Goal: Task Accomplishment & Management: Manage account settings

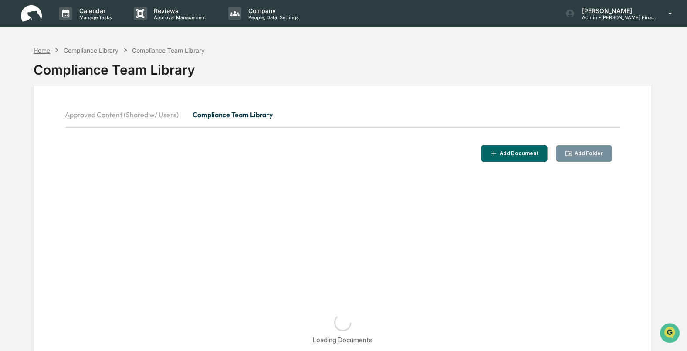
click at [41, 49] on div "Home" at bounding box center [42, 50] width 17 height 7
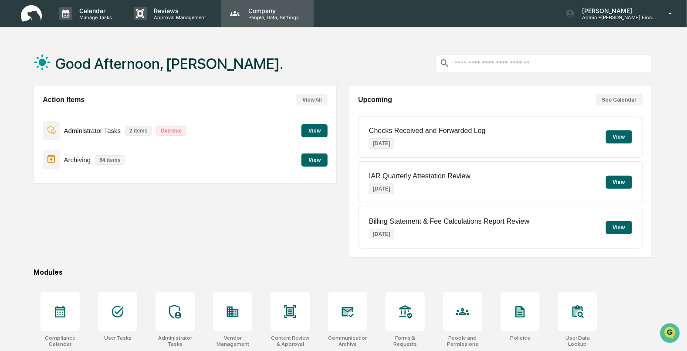
click at [271, 17] on p "People, Data, Settings" at bounding box center [272, 17] width 62 height 6
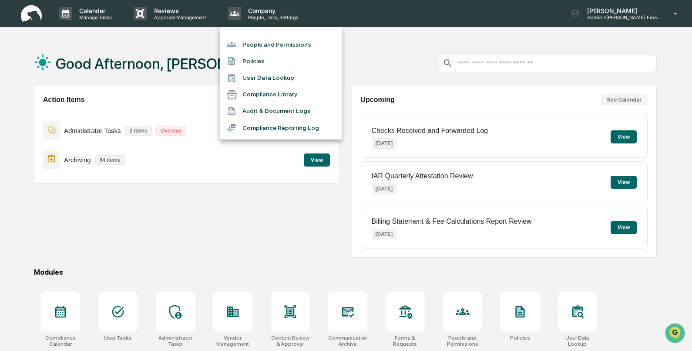
click at [270, 40] on li "People and Permissions" at bounding box center [281, 44] width 122 height 17
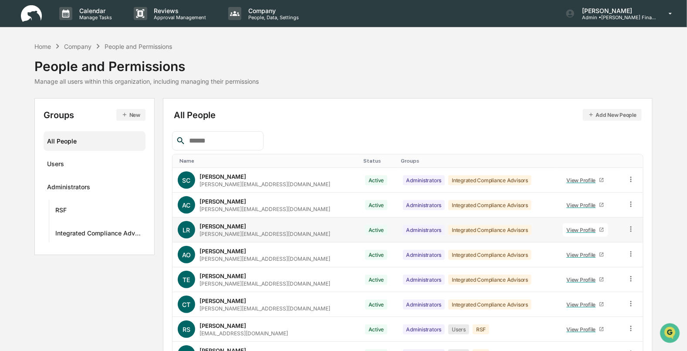
scroll to position [102, 0]
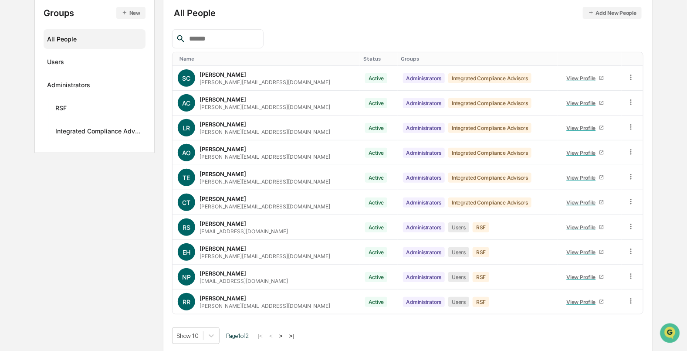
click at [285, 335] on button ">" at bounding box center [281, 335] width 9 height 7
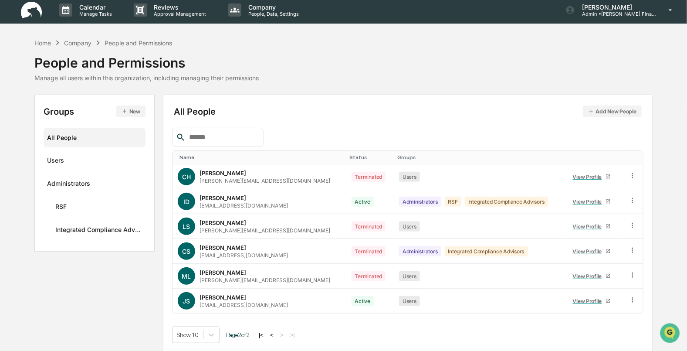
click at [350, 155] on div "Status" at bounding box center [370, 157] width 41 height 6
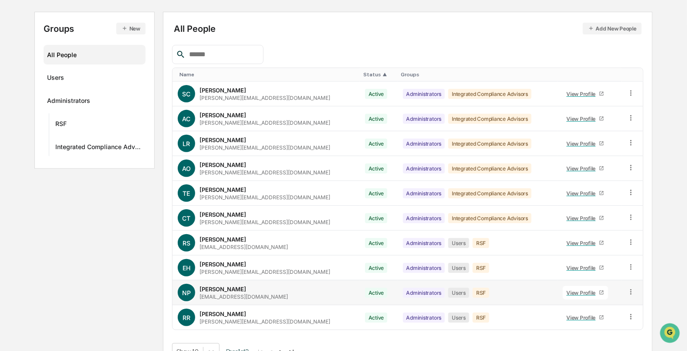
scroll to position [102, 0]
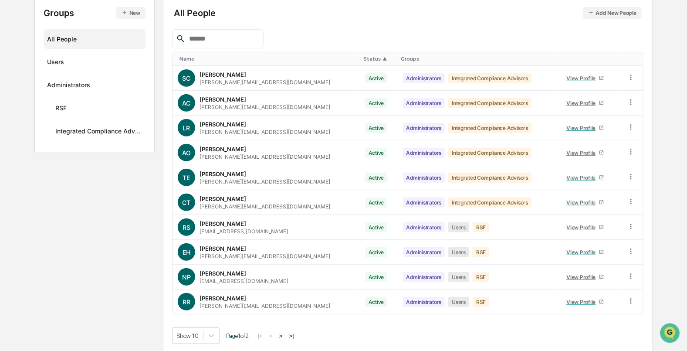
click at [285, 333] on button ">" at bounding box center [281, 335] width 9 height 7
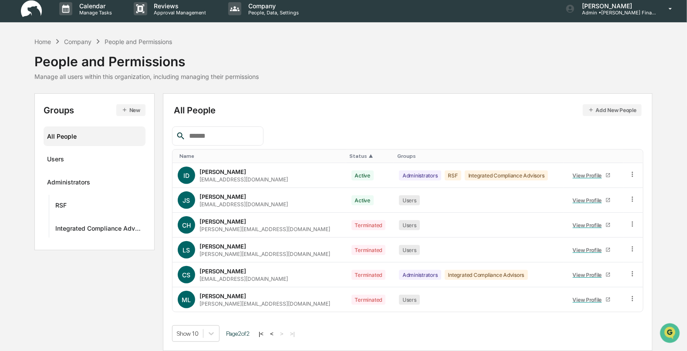
scroll to position [3, 0]
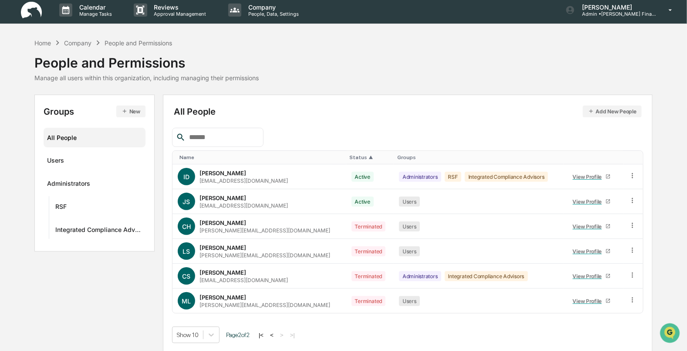
click at [604, 113] on button "Add New People" at bounding box center [612, 111] width 59 height 12
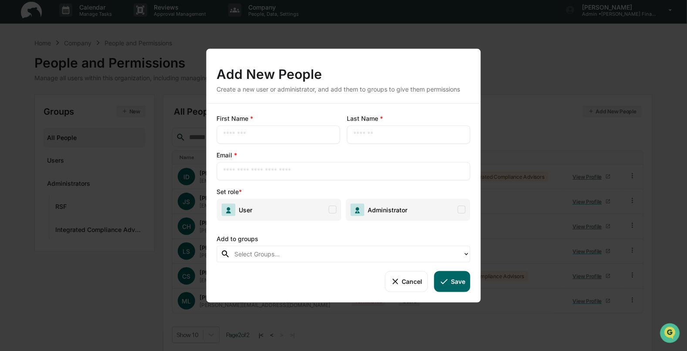
click at [326, 141] on div "​" at bounding box center [277, 134] width 123 height 18
click at [294, 135] on input "text" at bounding box center [278, 134] width 110 height 9
type input "*******"
type input "*****"
type input "**********"
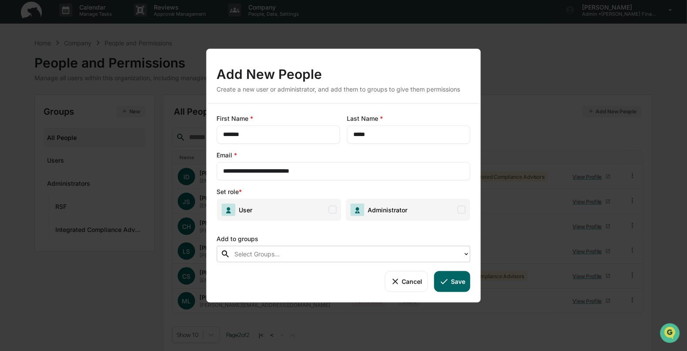
click at [331, 210] on span at bounding box center [333, 210] width 8 height 8
click at [315, 258] on div at bounding box center [346, 254] width 224 height 10
click at [311, 253] on div at bounding box center [346, 254] width 224 height 10
click at [314, 237] on div "Add to groups" at bounding box center [343, 236] width 254 height 18
click at [440, 279] on icon at bounding box center [444, 281] width 10 height 10
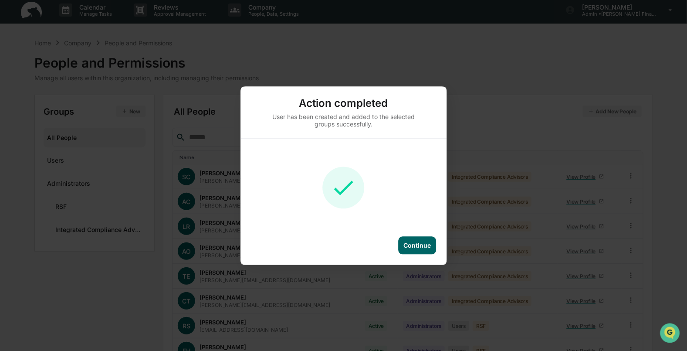
click at [418, 245] on div "Continue" at bounding box center [416, 244] width 27 height 7
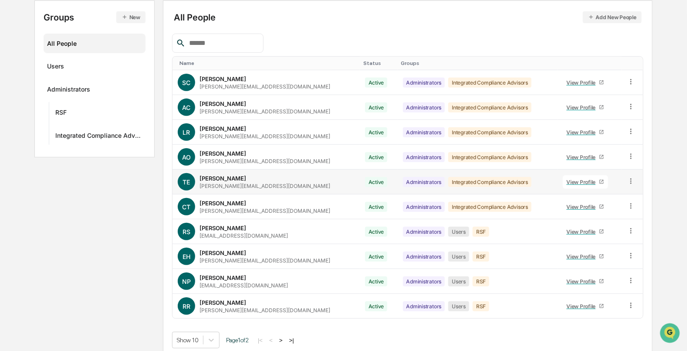
scroll to position [102, 0]
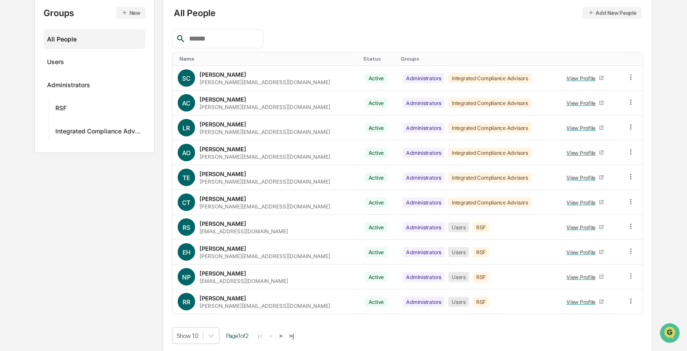
click at [284, 335] on button ">" at bounding box center [281, 335] width 9 height 7
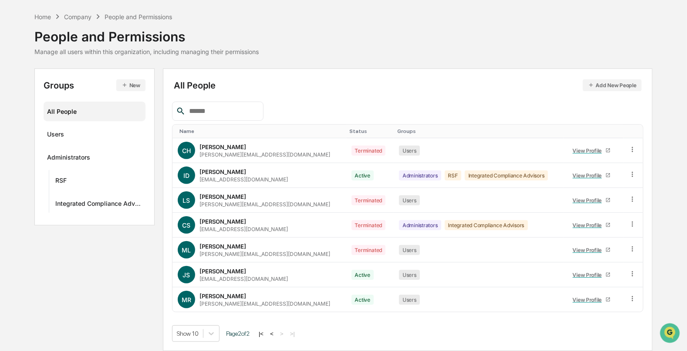
scroll to position [28, 0]
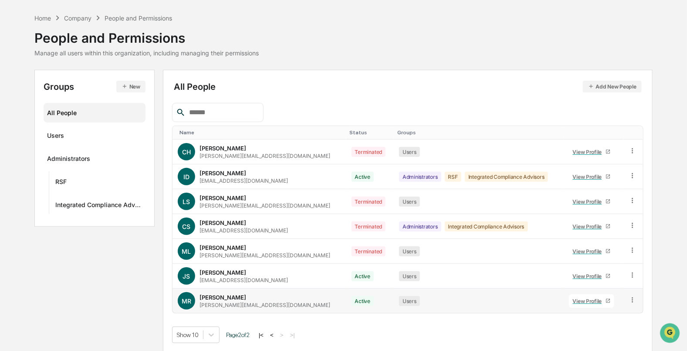
click at [628, 297] on icon at bounding box center [632, 300] width 8 height 8
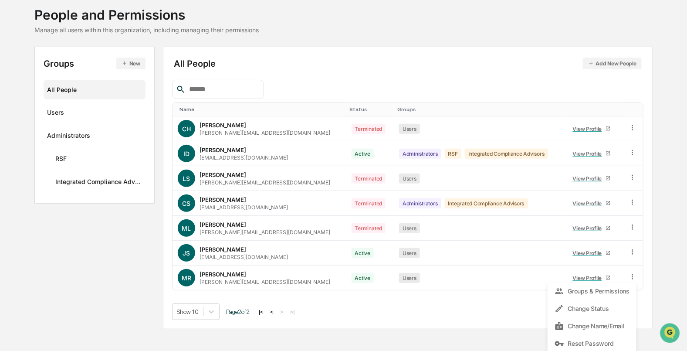
click at [466, 313] on div "Name Status Groups CH [PERSON_NAME] [PERSON_NAME][EMAIL_ADDRESS][DOMAIN_NAME] T…" at bounding box center [407, 200] width 471 height 240
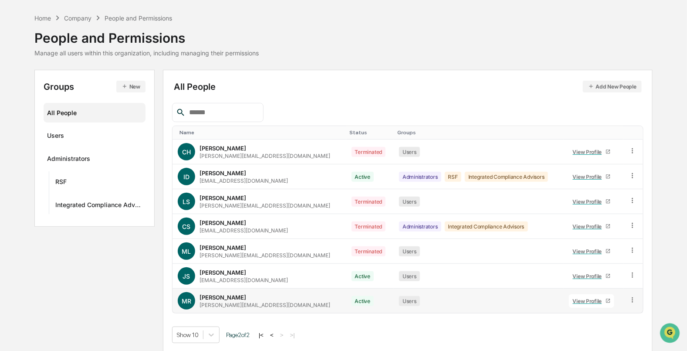
click at [586, 296] on link "View Profile" at bounding box center [591, 301] width 45 height 14
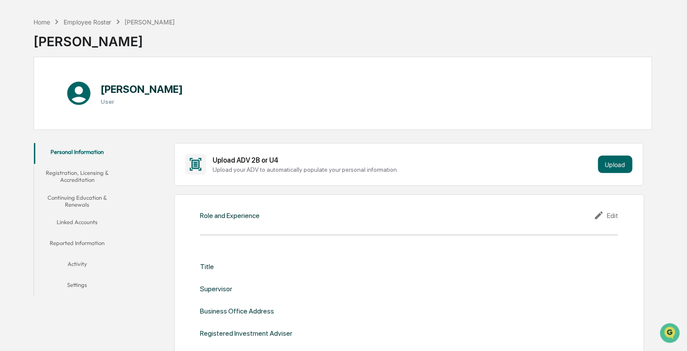
click at [85, 179] on button "Registration, Licensing & Accreditation" at bounding box center [77, 176] width 86 height 25
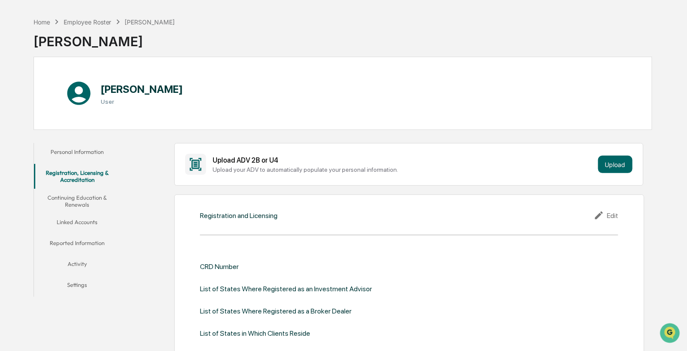
click at [90, 203] on button "Continuing Education & Renewals" at bounding box center [77, 201] width 86 height 25
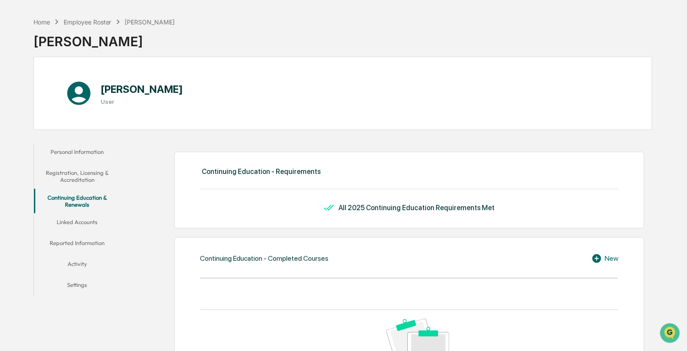
click at [84, 220] on button "Linked Accounts" at bounding box center [77, 223] width 86 height 21
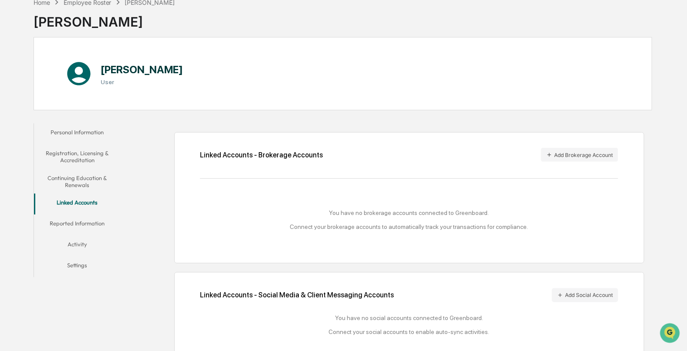
scroll to position [62, 0]
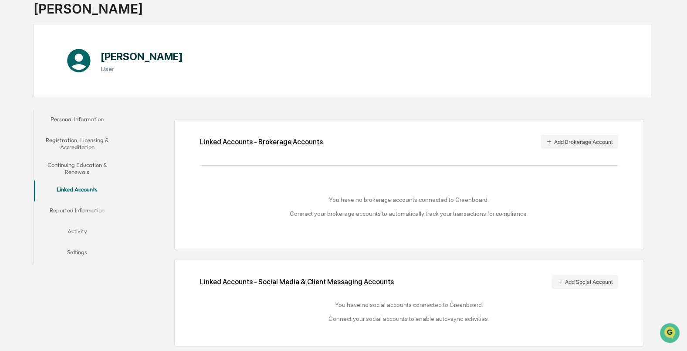
click at [78, 207] on button "Reported Information" at bounding box center [77, 211] width 86 height 21
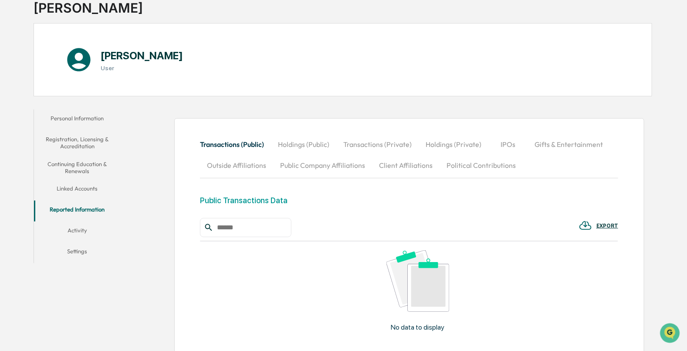
click at [78, 224] on button "Activity" at bounding box center [77, 231] width 86 height 21
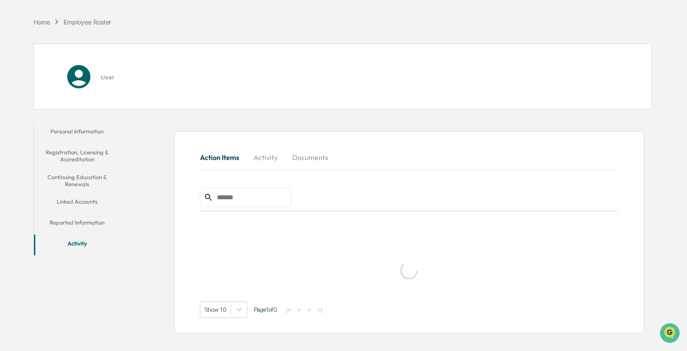
scroll to position [41, 0]
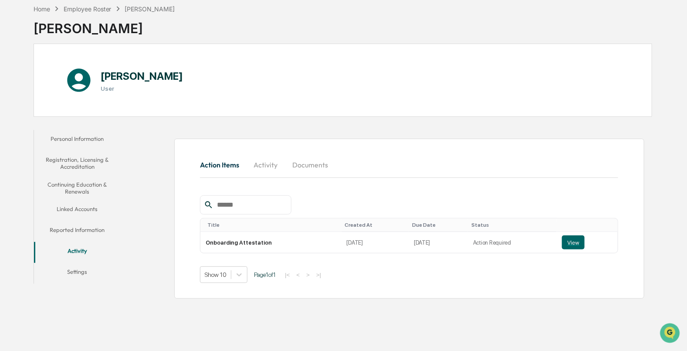
click at [137, 240] on div "Action Items Activity Documents Title Created At Due Date Status Onboarding Att…" at bounding box center [388, 213] width 527 height 177
click at [83, 268] on button "Settings" at bounding box center [77, 273] width 86 height 21
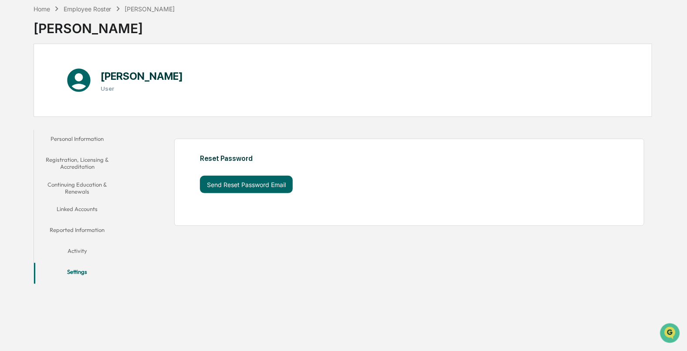
click at [83, 134] on button "Personal Information" at bounding box center [77, 140] width 86 height 21
